Goal: Navigation & Orientation: Find specific page/section

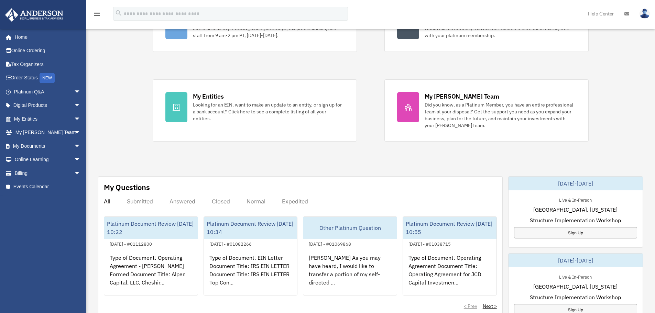
scroll to position [172, 0]
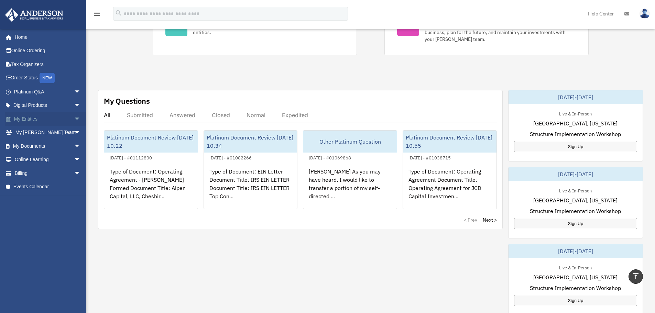
click at [74, 116] on span "arrow_drop_down" at bounding box center [81, 119] width 14 height 14
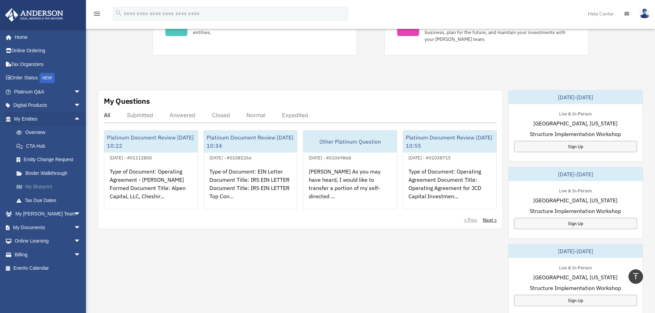
click at [49, 186] on link "My Blueprint" at bounding box center [50, 187] width 81 height 14
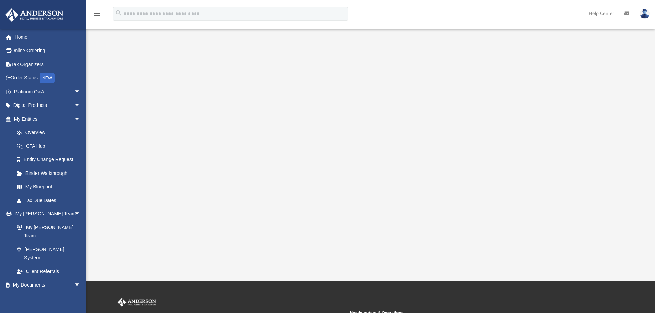
scroll to position [69, 0]
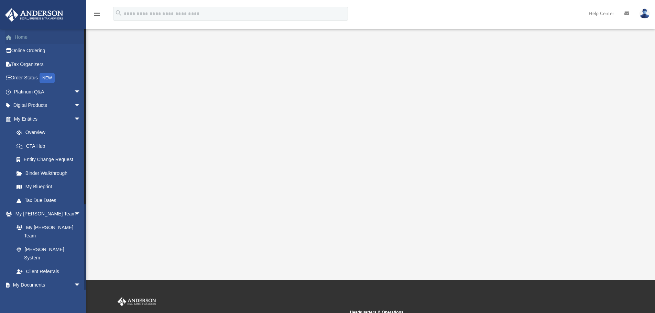
click at [18, 37] on link "Home" at bounding box center [48, 37] width 86 height 14
click at [16, 36] on link "Home" at bounding box center [48, 37] width 86 height 14
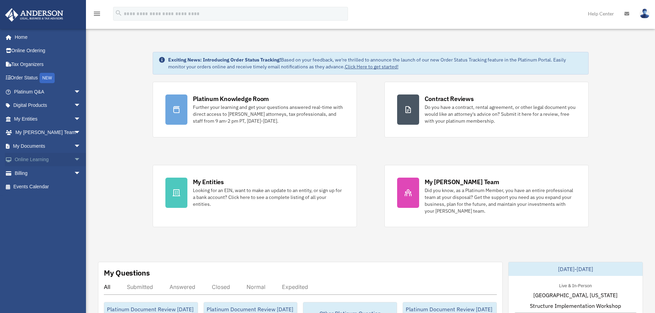
click at [74, 158] on span "arrow_drop_down" at bounding box center [81, 160] width 14 height 14
click at [37, 116] on link "My Entities arrow_drop_down" at bounding box center [48, 119] width 86 height 14
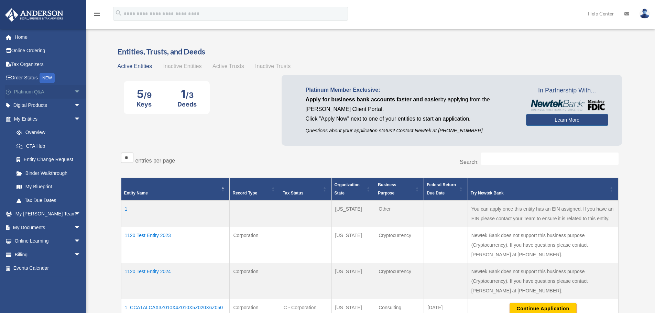
click at [35, 88] on link "Platinum Q&A arrow_drop_down" at bounding box center [48, 92] width 86 height 14
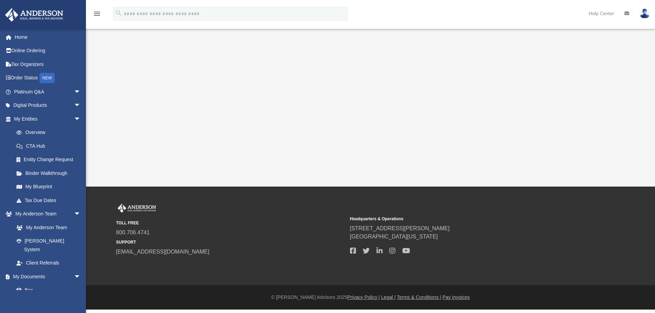
scroll to position [25, 0]
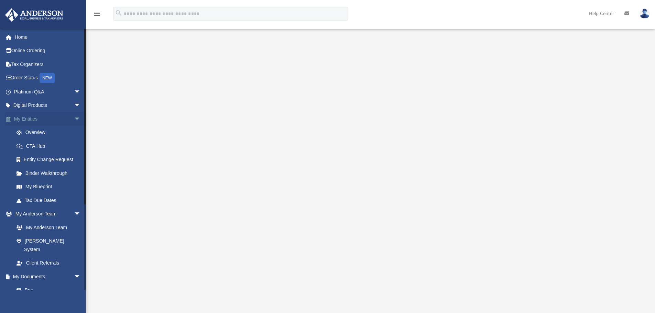
click at [74, 115] on span "arrow_drop_down" at bounding box center [81, 119] width 14 height 14
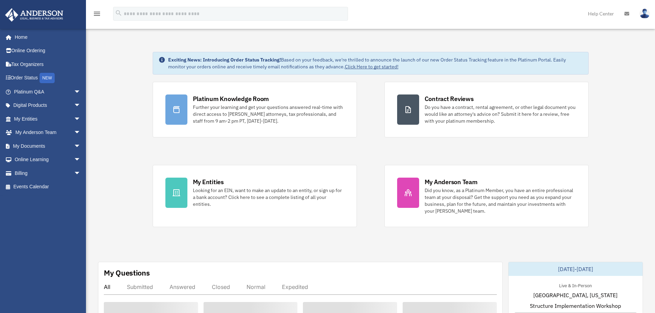
scroll to position [172, 0]
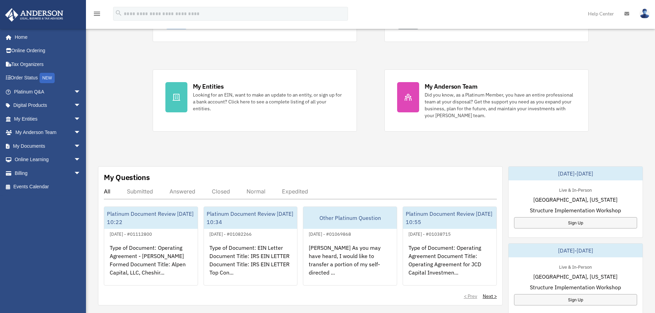
scroll to position [103, 0]
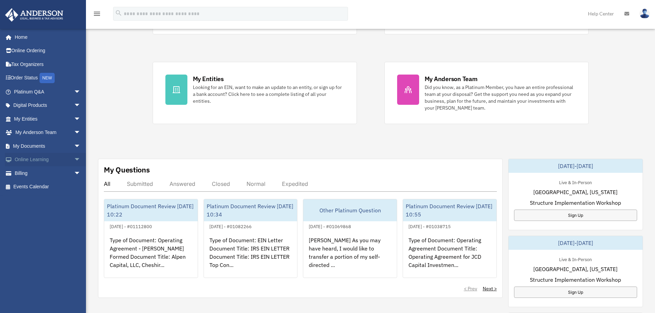
click at [74, 157] on span "arrow_drop_down" at bounding box center [81, 160] width 14 height 14
click at [28, 170] on link "Courses" at bounding box center [50, 173] width 81 height 14
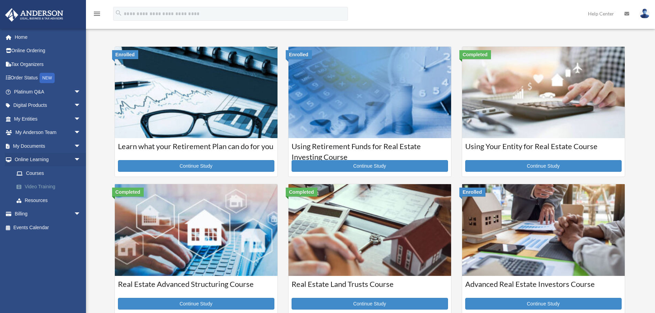
click at [31, 187] on link "Video Training" at bounding box center [50, 187] width 81 height 14
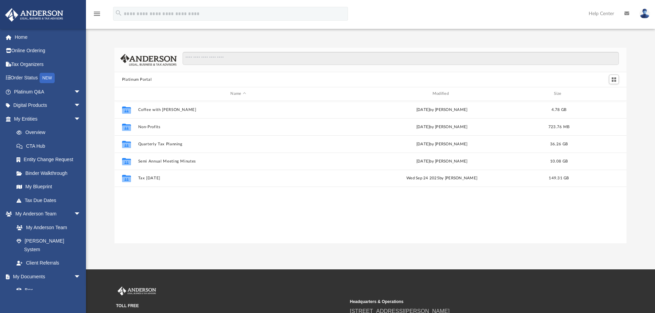
scroll to position [151, 507]
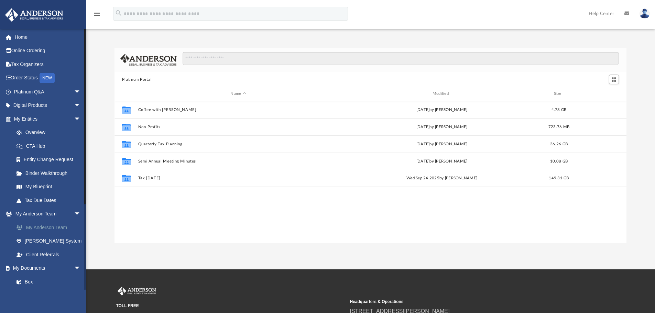
click at [54, 226] on link "My Anderson Team" at bounding box center [50, 228] width 81 height 14
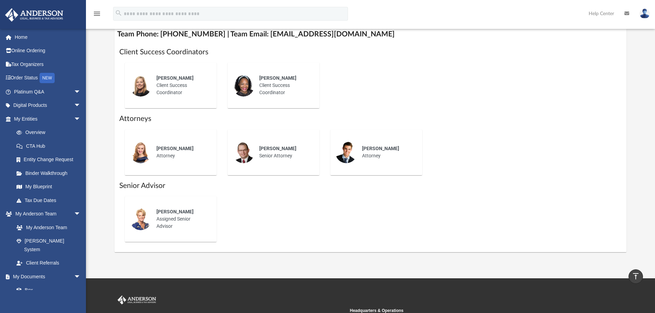
scroll to position [172, 0]
